Goal: Information Seeking & Learning: Understand process/instructions

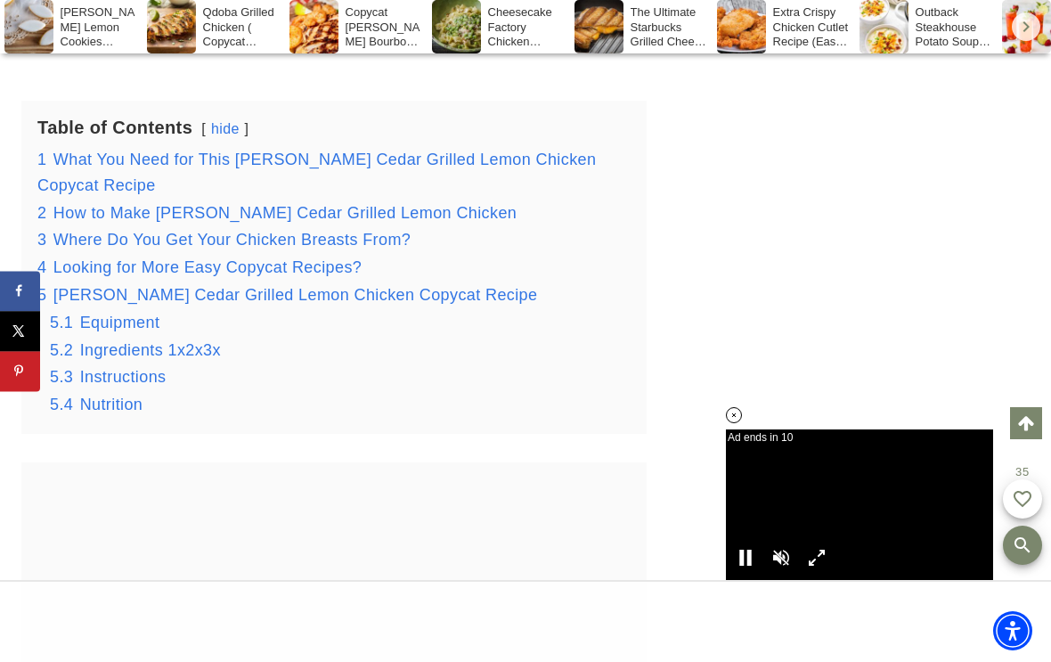
scroll to position [3122, 0]
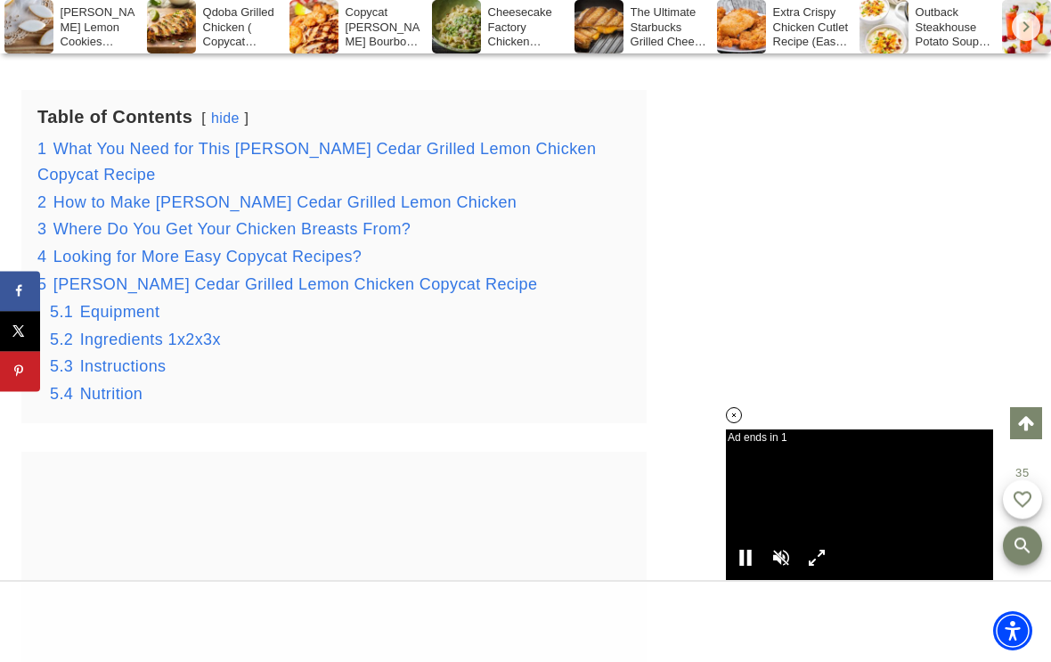
click at [275, 155] on span "What You Need for This [PERSON_NAME] Cedar Grilled Lemon Chicken Copycat Recipe" at bounding box center [316, 162] width 559 height 44
